Goal: Find specific page/section: Find specific page/section

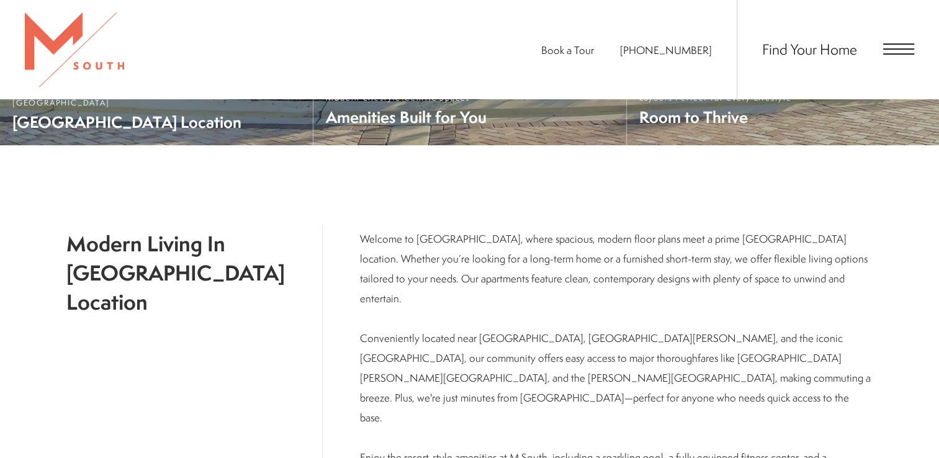
click at [927, 76] on div "Book a Tour [PHONE_NUMBER] Find Your Home" at bounding box center [469, 49] width 939 height 99
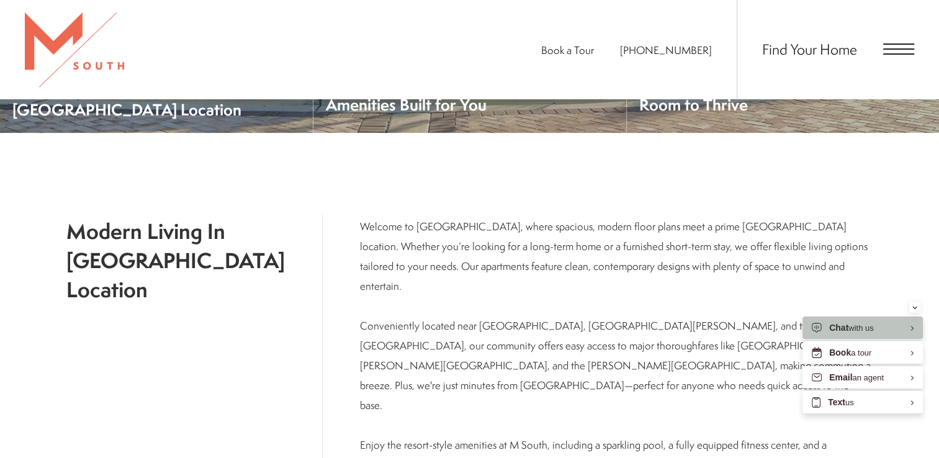
scroll to position [483, 0]
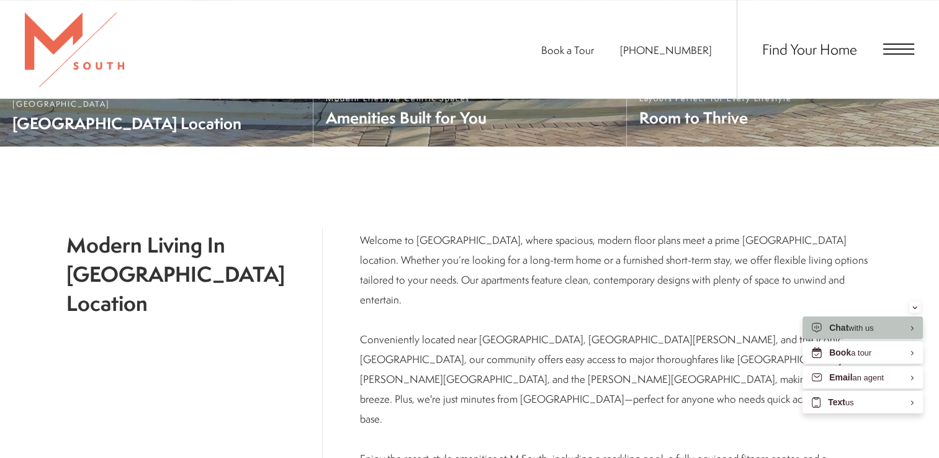
click at [897, 42] on div "Find Your Home" at bounding box center [826, 49] width 178 height 99
click at [896, 48] on span "Open Menu" at bounding box center [898, 48] width 31 height 1
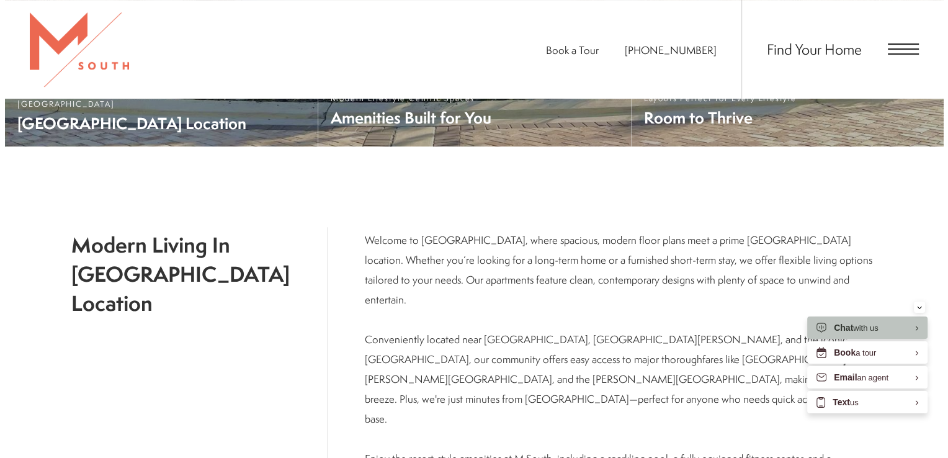
scroll to position [0, 0]
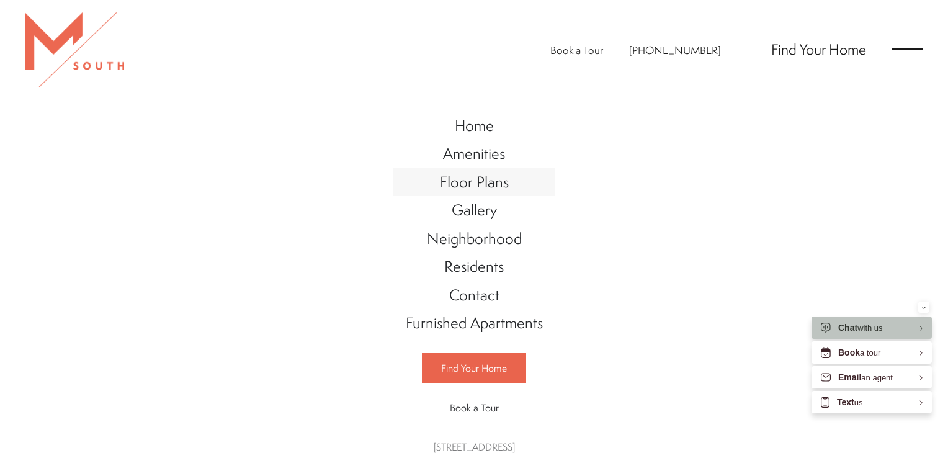
click at [463, 182] on span "Floor Plans" at bounding box center [474, 181] width 69 height 21
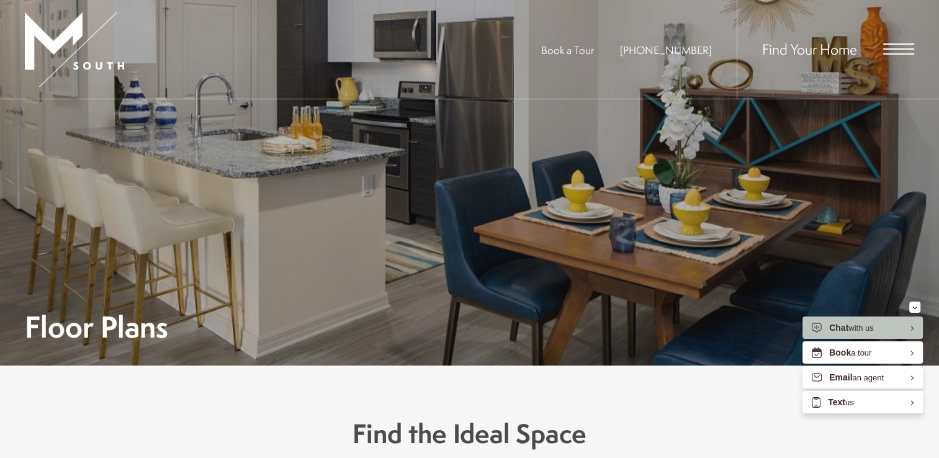
click at [909, 48] on span "Open Menu" at bounding box center [898, 48] width 31 height 1
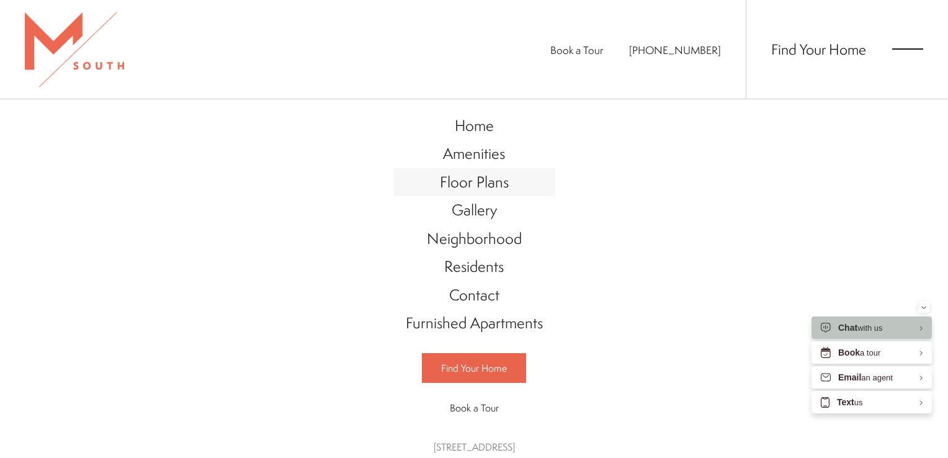
click at [475, 183] on span "Floor Plans" at bounding box center [474, 181] width 69 height 21
